Goal: Task Accomplishment & Management: Manage account settings

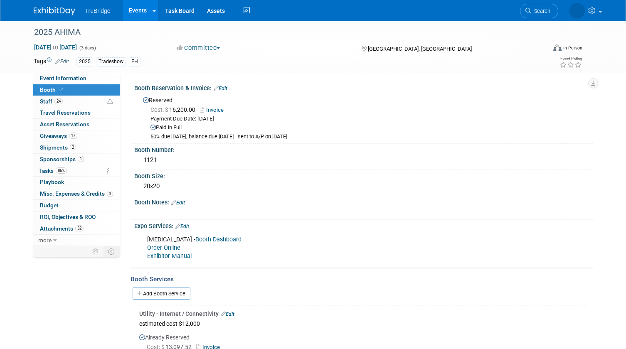
click at [543, 6] on link "Search" at bounding box center [539, 11] width 38 height 15
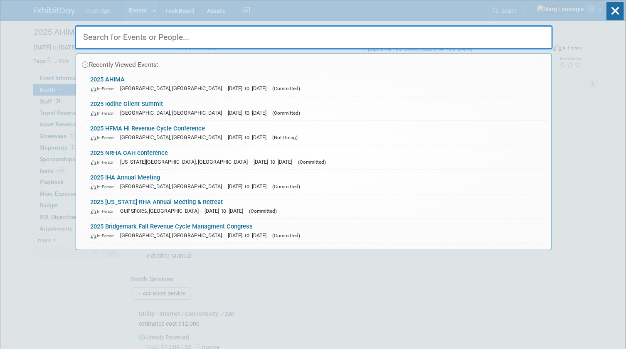
click at [529, 38] on input "text" at bounding box center [314, 37] width 478 height 24
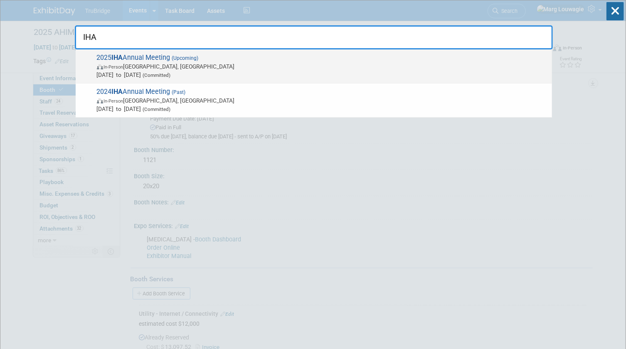
type input "IHA"
click at [150, 58] on span "2025 IHA Annual Meeting (Upcoming) In-Person [GEOGRAPHIC_DATA], [GEOGRAPHIC_DAT…" at bounding box center [320, 66] width 453 height 25
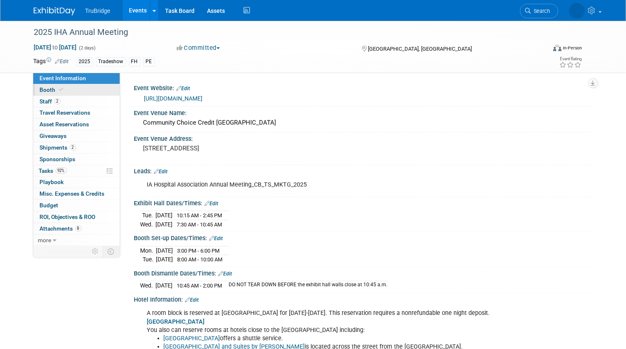
click at [97, 88] on link "Booth" at bounding box center [76, 89] width 86 height 11
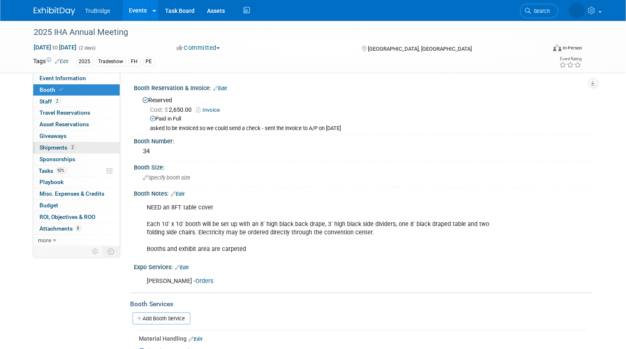
drag, startPoint x: 61, startPoint y: 144, endPoint x: 66, endPoint y: 143, distance: 5.3
click at [61, 144] on span "Shipments 2" at bounding box center [58, 147] width 36 height 7
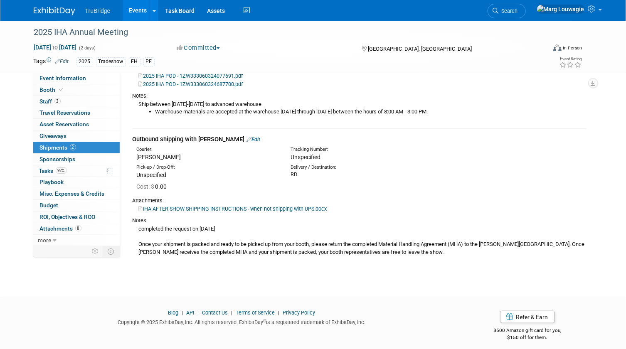
scroll to position [170, 0]
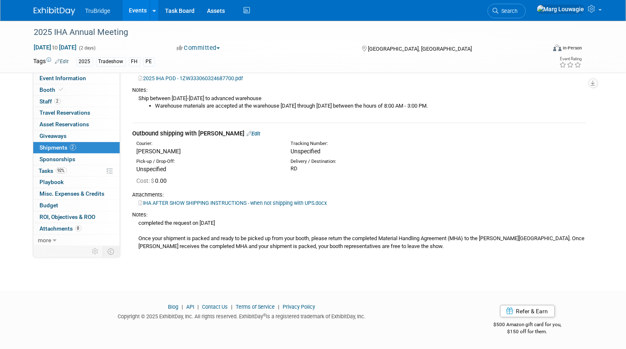
click at [247, 132] on link "Edit" at bounding box center [254, 133] width 14 height 6
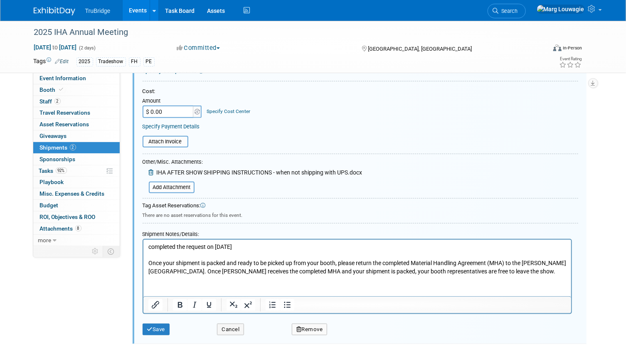
scroll to position [387, 0]
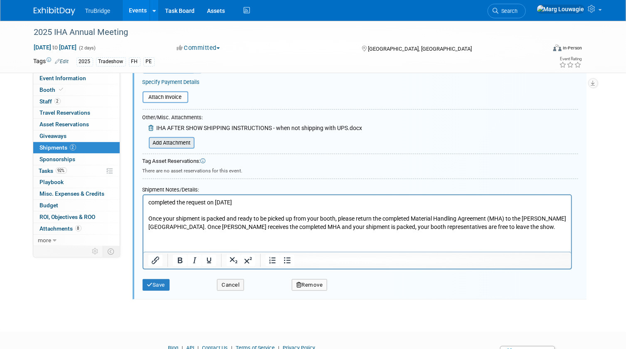
click at [184, 142] on input "file" at bounding box center [144, 143] width 99 height 10
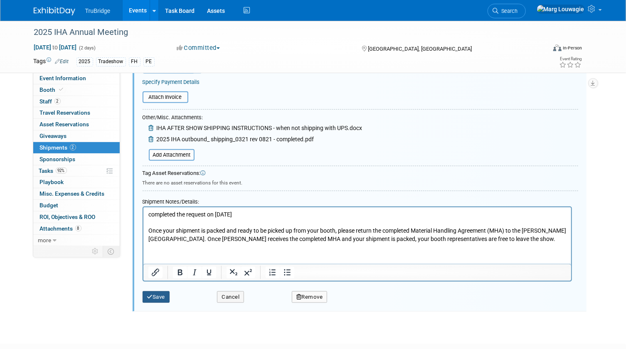
click at [161, 295] on button "Save" at bounding box center [156, 297] width 27 height 12
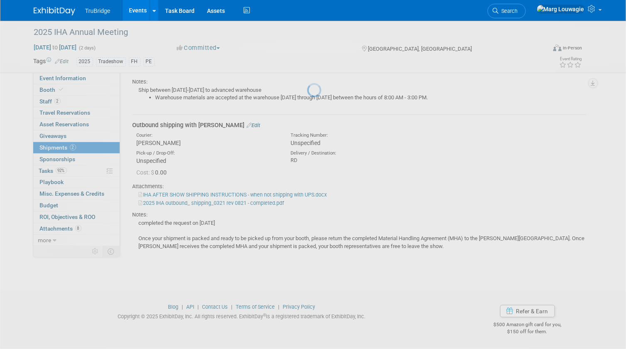
scroll to position [178, 0]
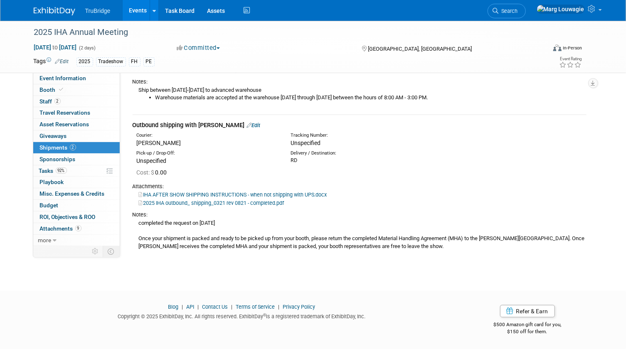
click at [204, 205] on link "2025 IHA outbound_ shipping_0321 rev 0821 - completed.pdf" at bounding box center [211, 203] width 145 height 6
click at [195, 194] on link "IHA AFTER SHOW SHIPPING INSTRUCTIONS - when not shipping with UPS.docx" at bounding box center [233, 195] width 188 height 6
click at [247, 125] on link "Edit" at bounding box center [254, 125] width 14 height 6
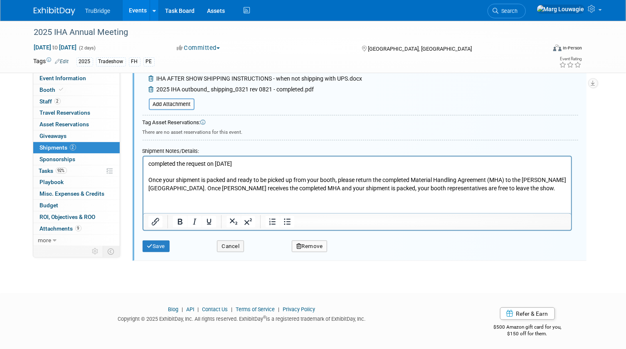
scroll to position [437, 0]
click at [245, 161] on p "completed the request on 8.26.25 Once your shipment is packed and ready to be p…" at bounding box center [357, 175] width 418 height 32
click at [158, 240] on button "Save" at bounding box center [156, 246] width 27 height 12
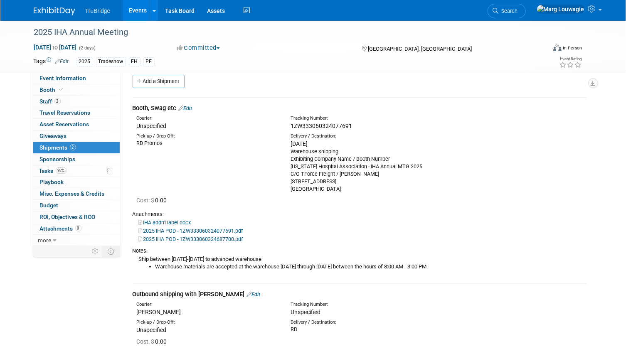
scroll to position [0, 0]
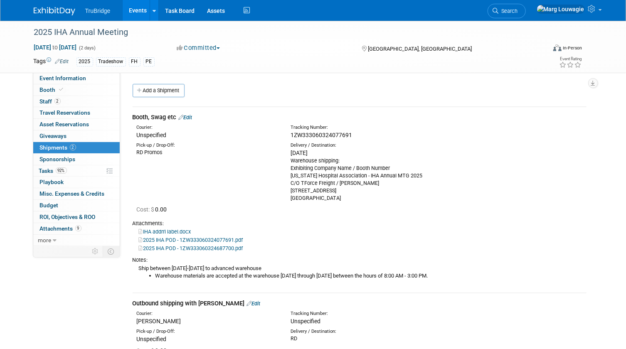
drag, startPoint x: 528, startPoint y: 14, endPoint x: 463, endPoint y: 48, distance: 73.2
click at [526, 14] on link "Search" at bounding box center [506, 11] width 38 height 15
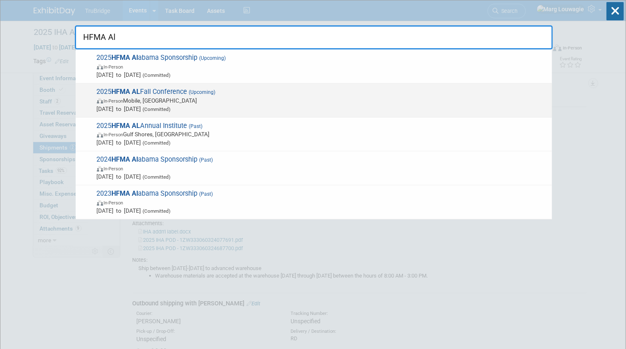
type input "HFMA Al"
click at [148, 103] on span "In-Person Mobile, AL" at bounding box center [322, 100] width 451 height 8
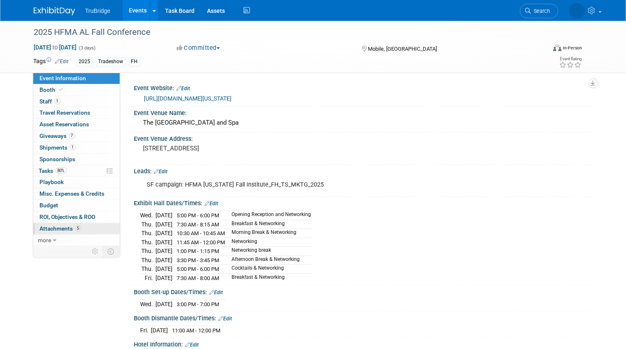
click at [63, 226] on span "Attachments 5" at bounding box center [61, 228] width 42 height 7
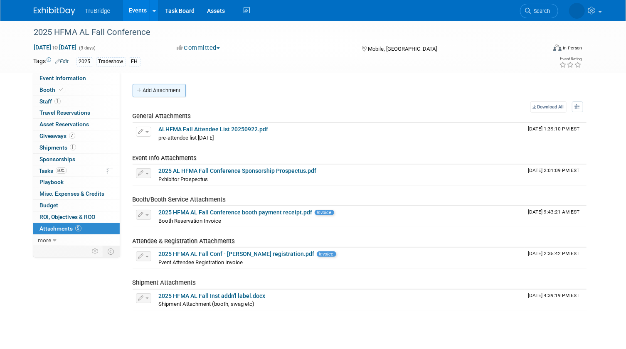
click at [154, 90] on button "Add Attachment" at bounding box center [159, 90] width 53 height 13
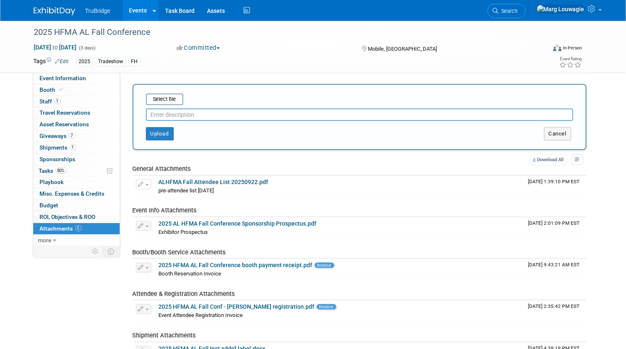
click at [175, 111] on input "text" at bounding box center [359, 114] width 427 height 12
click at [166, 98] on input "file" at bounding box center [133, 99] width 99 height 10
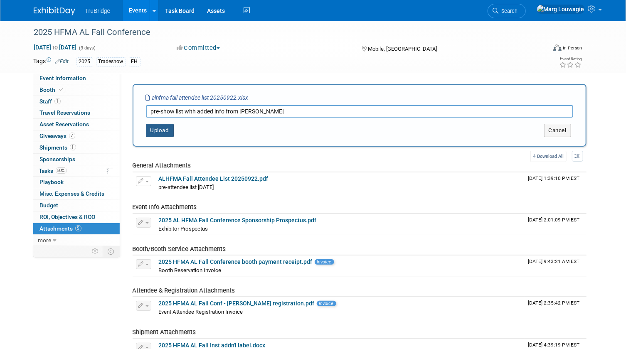
click at [161, 131] on button "Upload" at bounding box center [160, 130] width 28 height 13
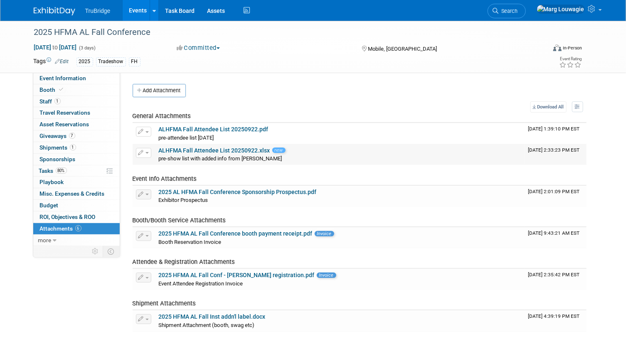
click at [148, 150] on button "button" at bounding box center [143, 153] width 15 height 10
click at [169, 192] on button "Delete Attachment" at bounding box center [172, 195] width 65 height 11
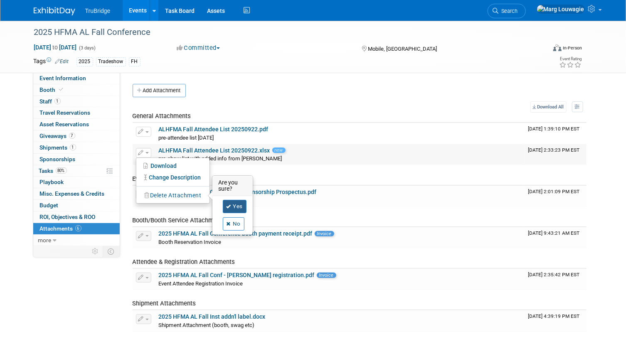
click at [238, 204] on link "Yes" at bounding box center [235, 206] width 24 height 13
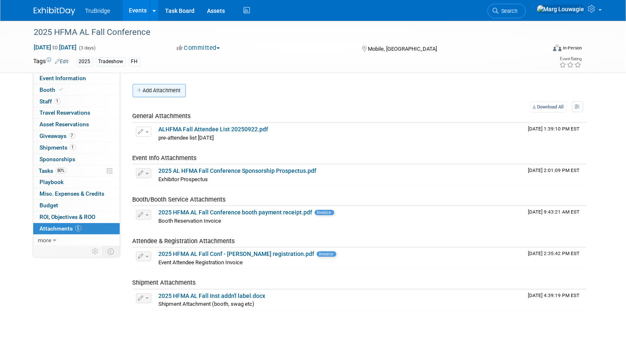
click at [160, 91] on button "Add Attachment" at bounding box center [159, 90] width 53 height 13
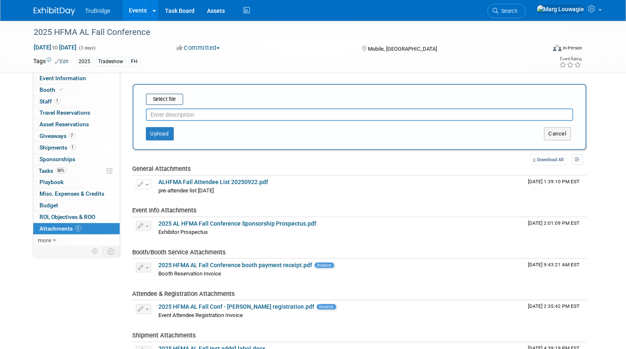
click at [178, 114] on input "text" at bounding box center [359, 114] width 427 height 12
type input "pre-attendee list with added info from DeAnna"
click at [155, 99] on input "file" at bounding box center [133, 99] width 99 height 10
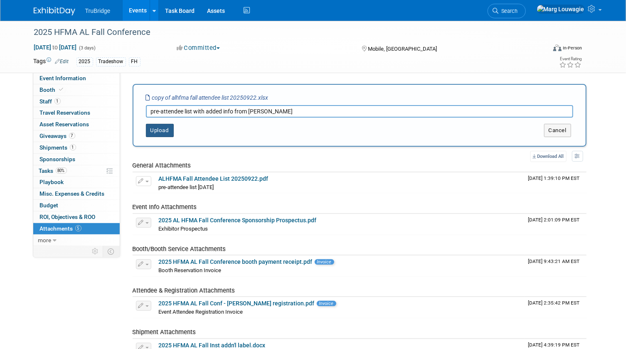
click at [163, 129] on button "Upload" at bounding box center [160, 130] width 28 height 13
